Goal: Task Accomplishment & Management: Manage account settings

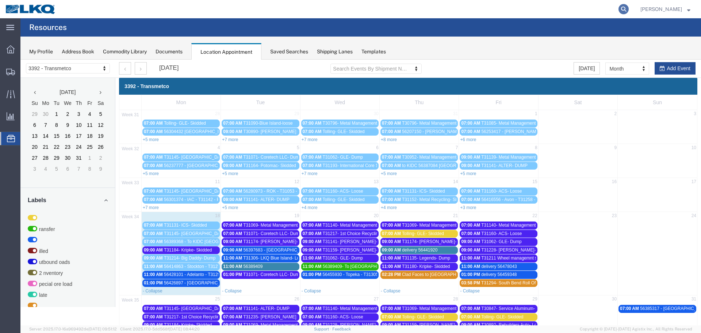
click at [621, 8] on icon at bounding box center [624, 9] width 10 height 10
click at [564, 10] on input "search" at bounding box center [508, 9] width 222 height 18
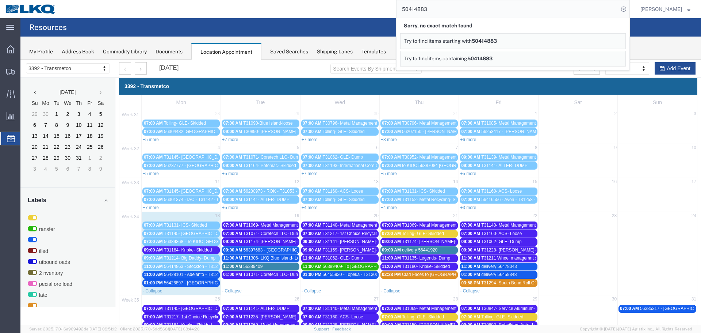
click at [209, 267] on span "56414863 - Stockton - T31279 - Palletized" at bounding box center [204, 266] width 81 height 5
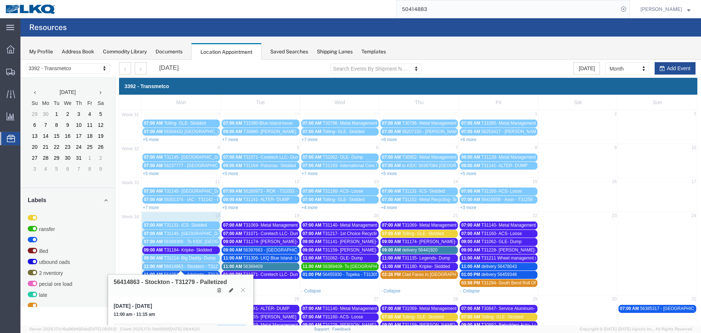
scroll to position [88, 0]
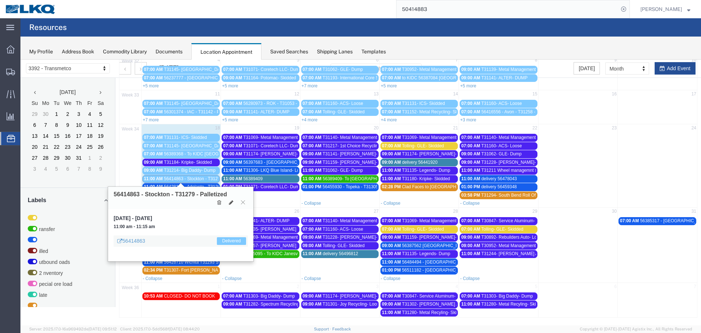
click at [431, 12] on input "50414883" at bounding box center [508, 9] width 222 height 18
type input "56414863"
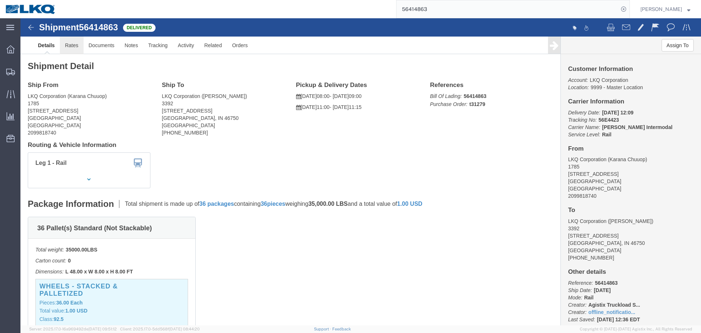
click link "Rates"
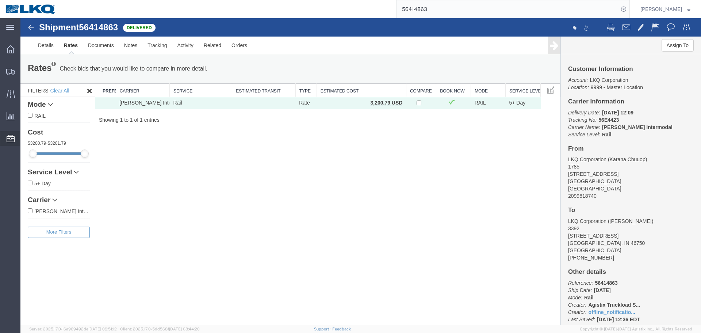
click at [11, 139] on icon at bounding box center [11, 138] width 8 height 7
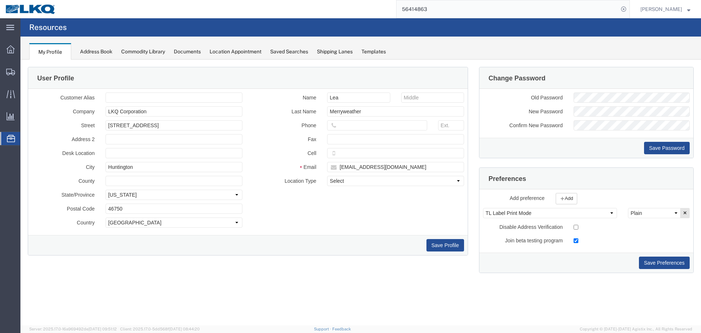
click at [0, 0] on span "Location Appointment" at bounding box center [0, 0] width 0 height 0
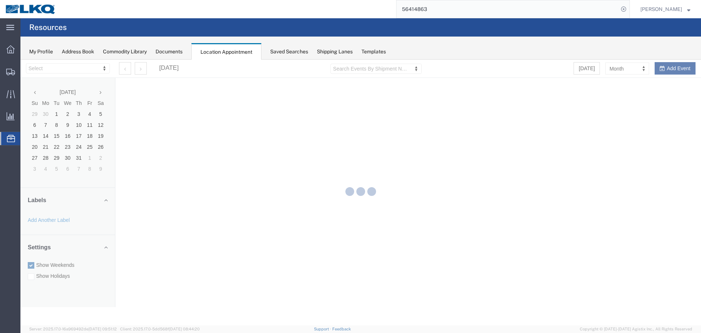
select select "28018"
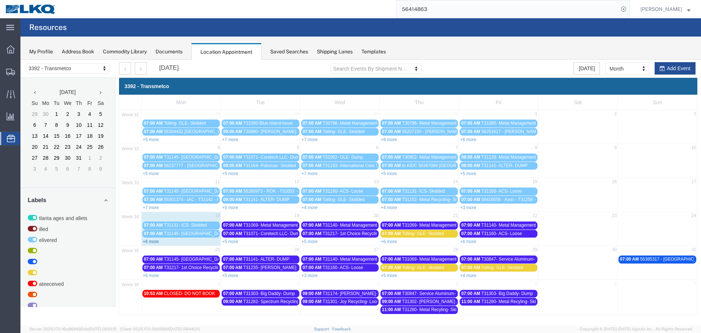
click at [152, 240] on link "+6 more" at bounding box center [151, 241] width 16 height 5
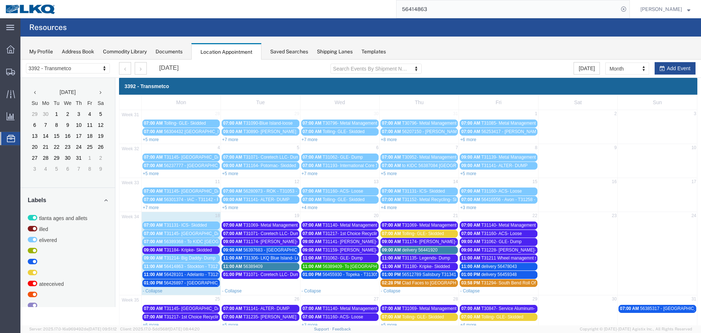
click at [194, 275] on span "56428101 - Adelanto - T31291 - Palletized" at bounding box center [204, 274] width 81 height 5
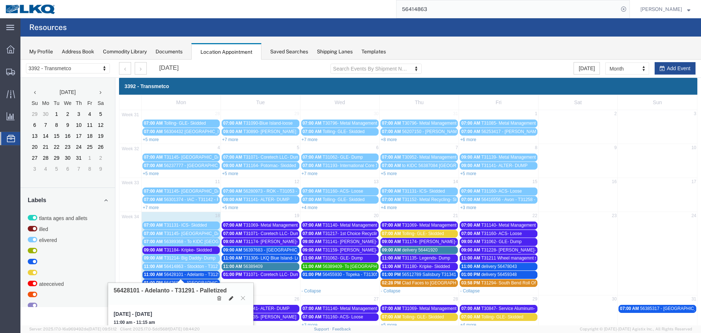
click at [232, 297] on icon at bounding box center [231, 298] width 4 height 5
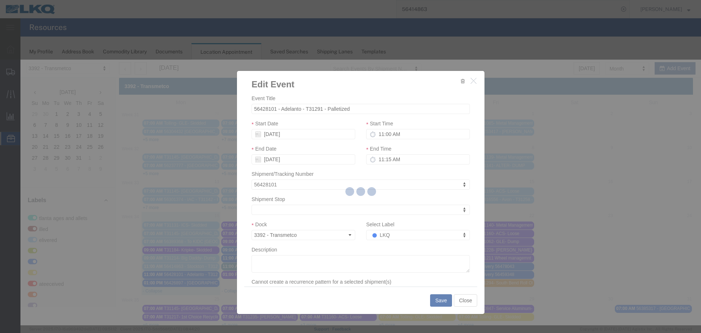
select select
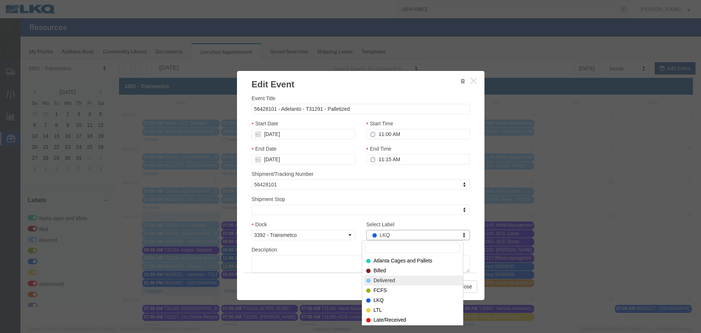
select select "40"
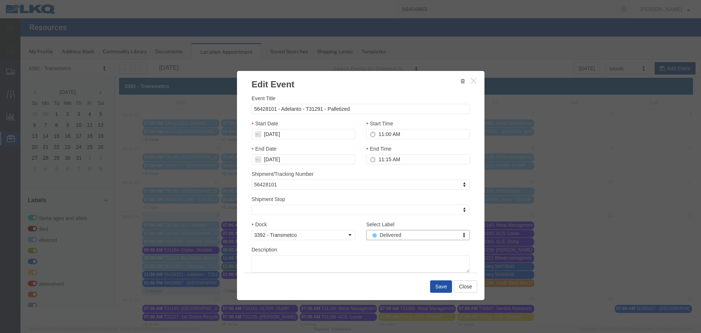
click at [435, 284] on button "Save" at bounding box center [441, 286] width 22 height 12
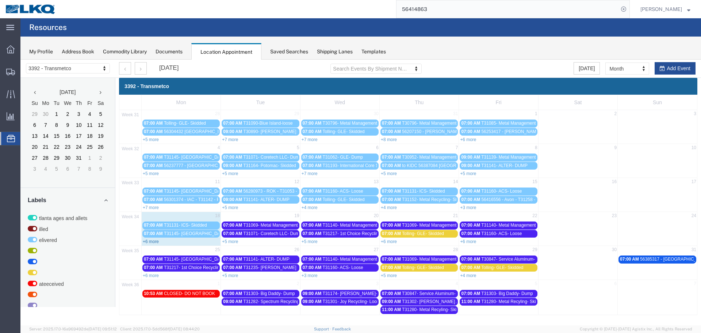
click at [155, 243] on link "+6 more" at bounding box center [151, 241] width 16 height 5
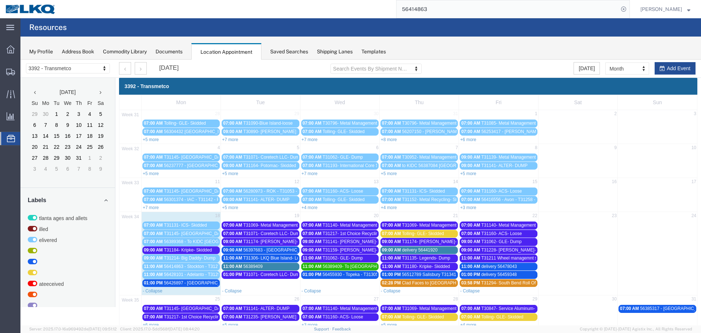
click at [182, 285] on span "56426897 - [GEOGRAPHIC_DATA] - T31288 - Palletized" at bounding box center [219, 282] width 110 height 5
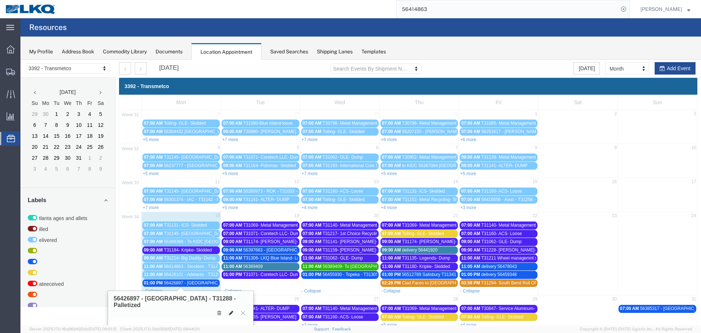
click at [233, 310] on icon at bounding box center [231, 312] width 4 height 5
select select "100"
select select "1"
select select "22"
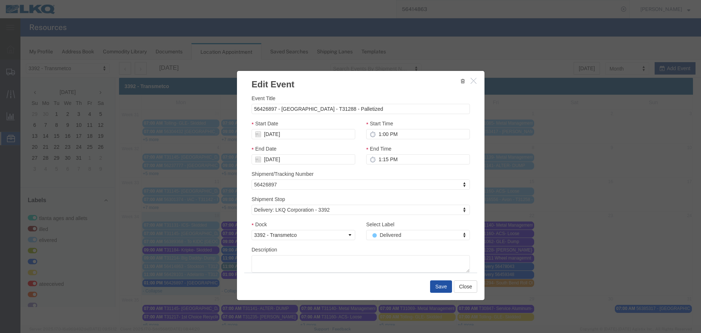
click at [434, 288] on button "Save" at bounding box center [441, 286] width 22 height 12
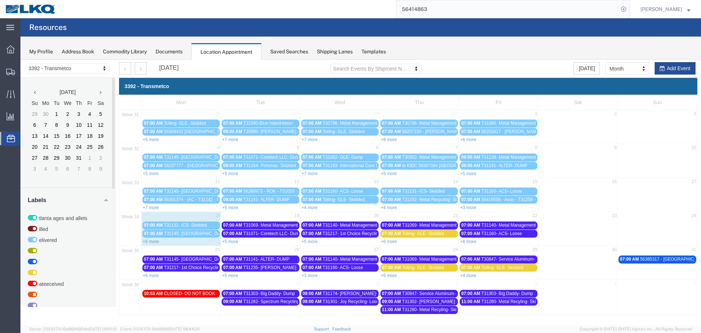
click at [232, 243] on link "+5 more" at bounding box center [230, 241] width 16 height 5
